Goal: Obtain resource: Obtain resource

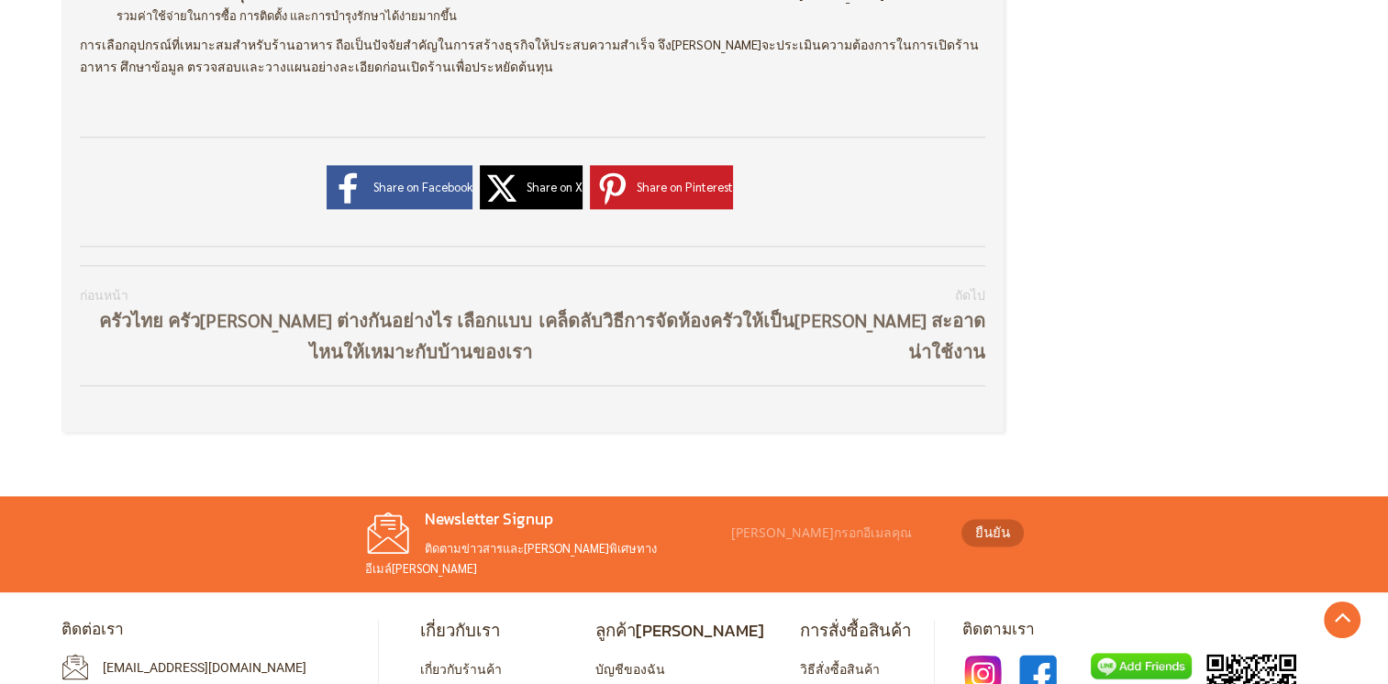
scroll to position [2307, 0]
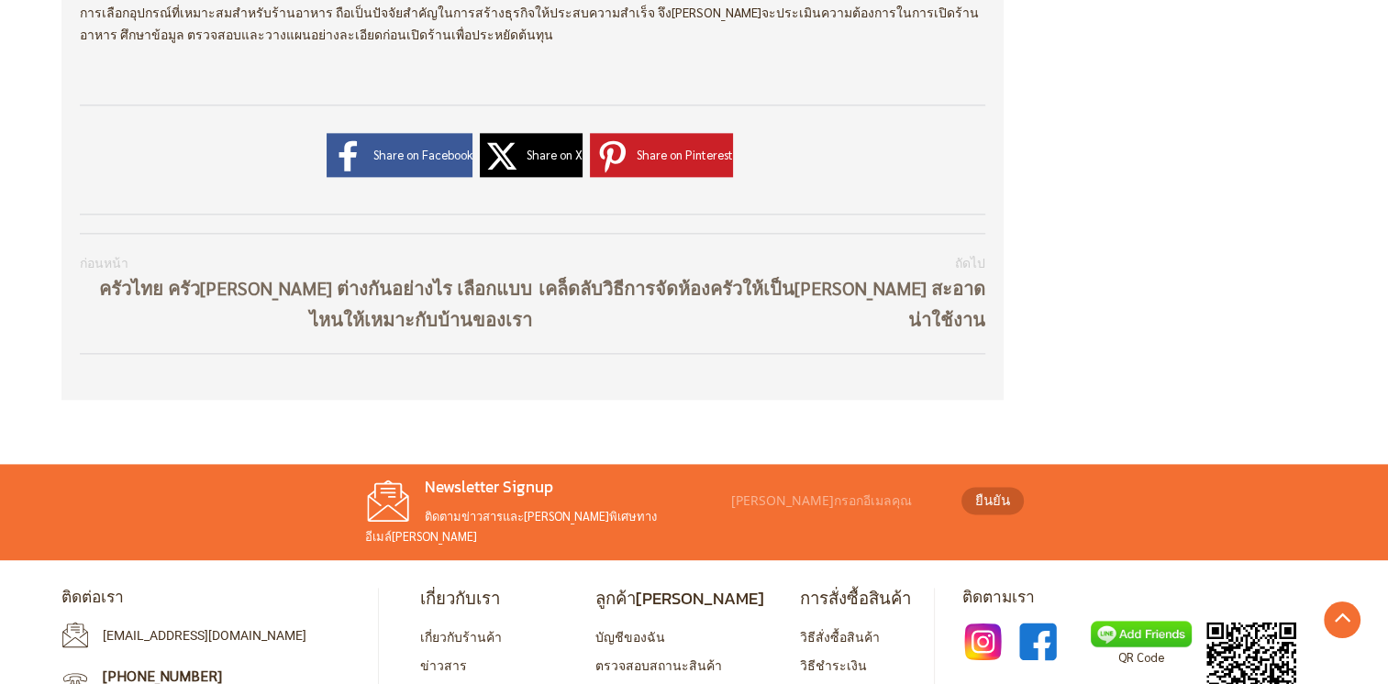
click at [642, 683] on link "ขอแคตตาล็อก" at bounding box center [635, 693] width 80 height 17
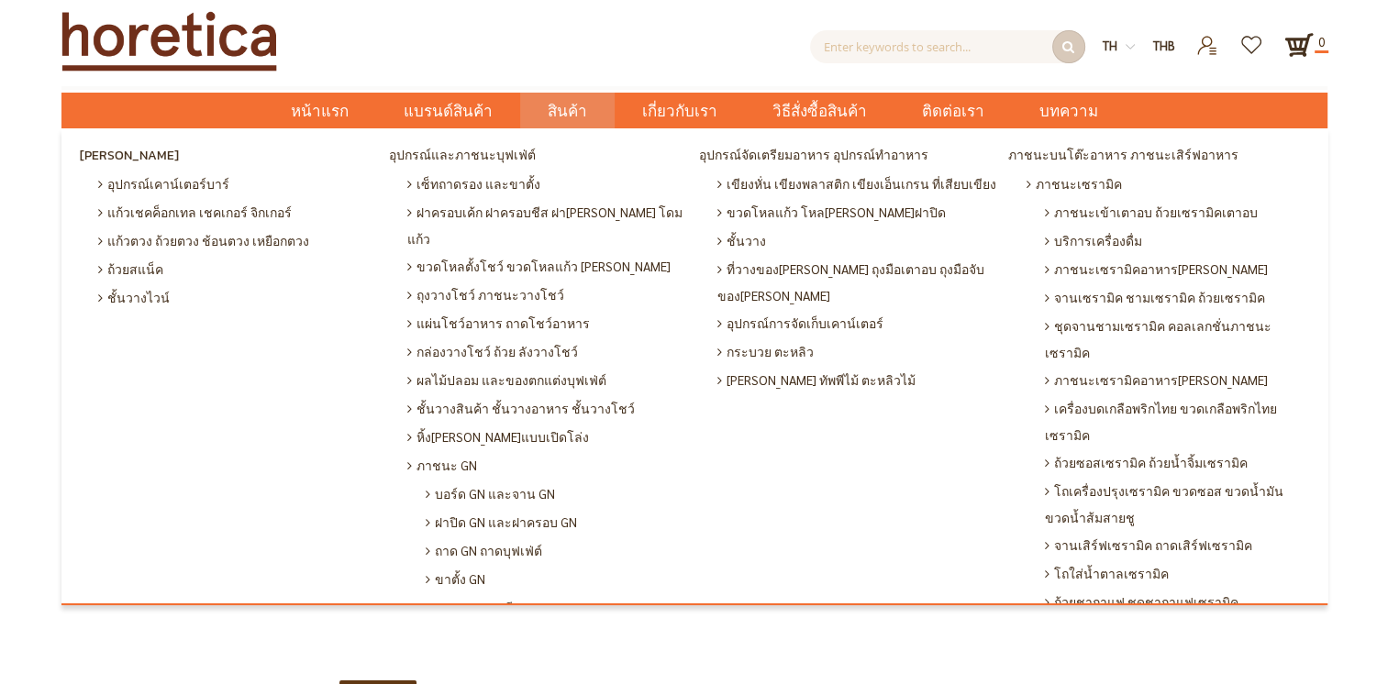
click at [576, 105] on span "สินค้า" at bounding box center [567, 112] width 39 height 38
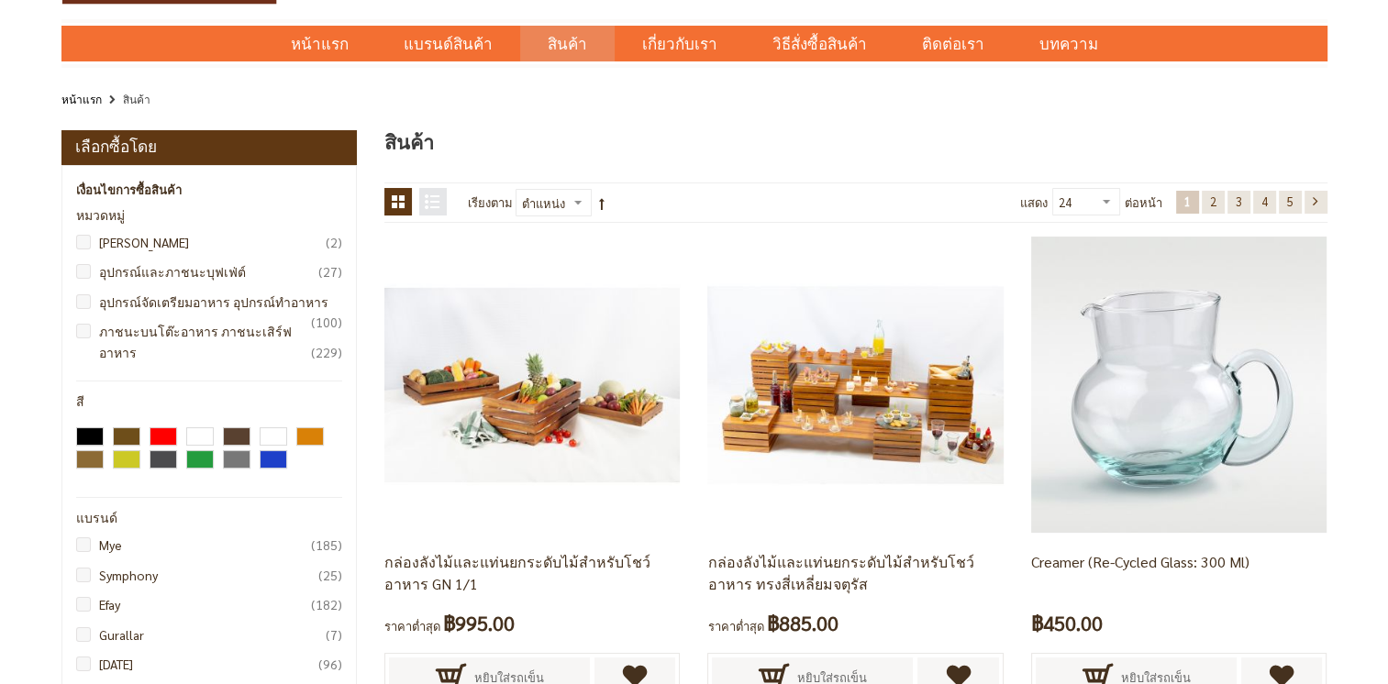
scroll to position [66, 0]
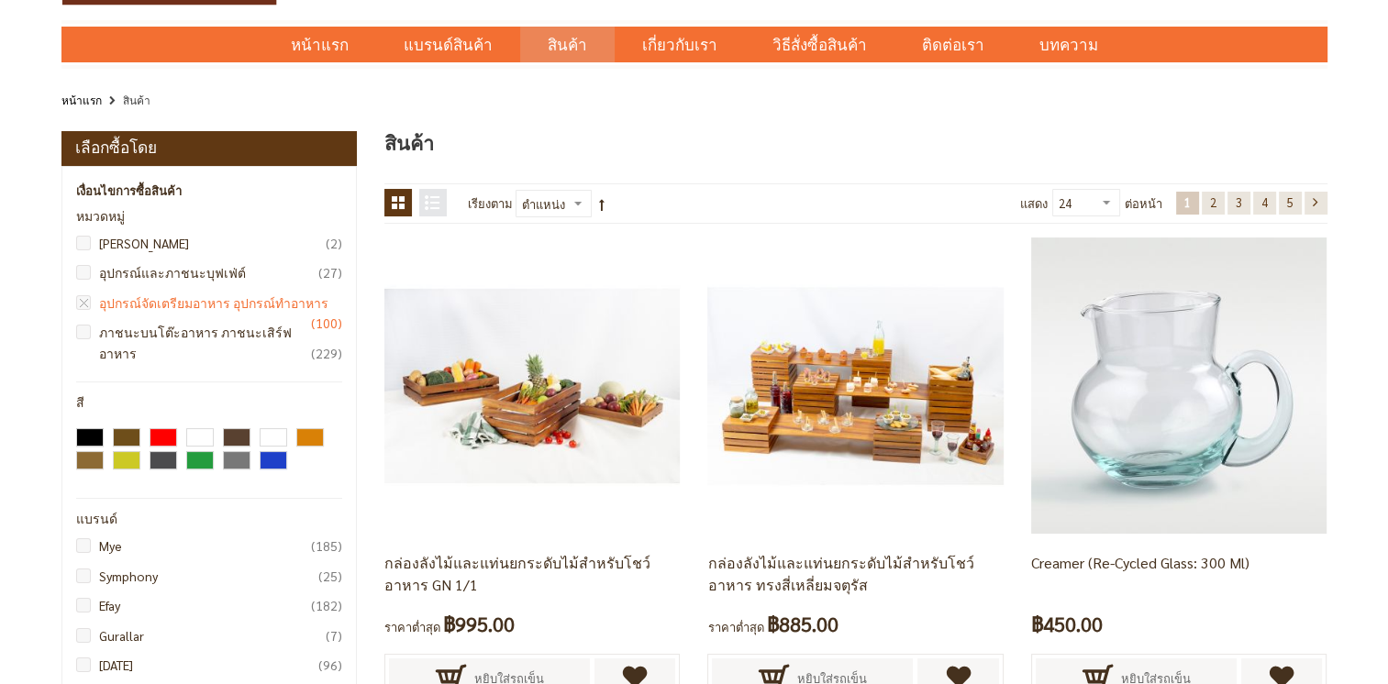
click at [145, 306] on link "อุปกรณ์จัดเตรียมอาหาร อุปกรณ์ทำอาหาร 100 รายการ" at bounding box center [214, 303] width 258 height 20
